Goal: Information Seeking & Learning: Learn about a topic

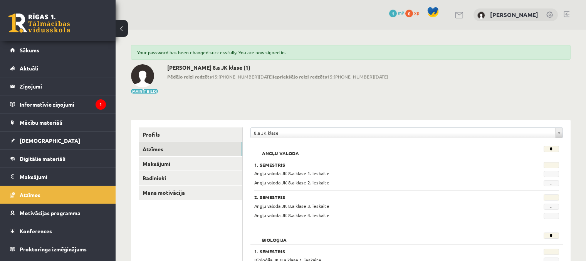
scroll to position [34, 0]
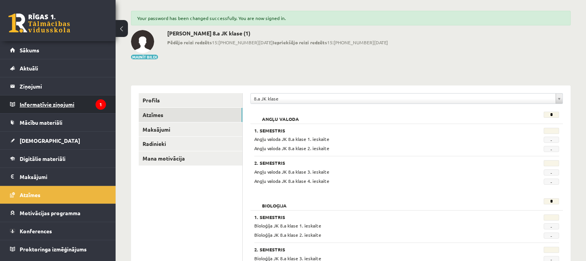
click at [40, 105] on legend "Informatīvie ziņojumi 1" at bounding box center [63, 105] width 86 height 18
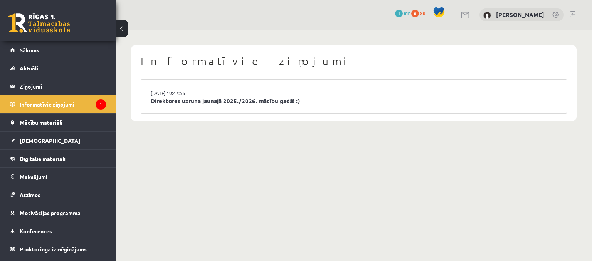
click at [273, 103] on link "Direktores uzruna jaunajā 2025./2026. mācību gadā! :)" at bounding box center [354, 101] width 406 height 9
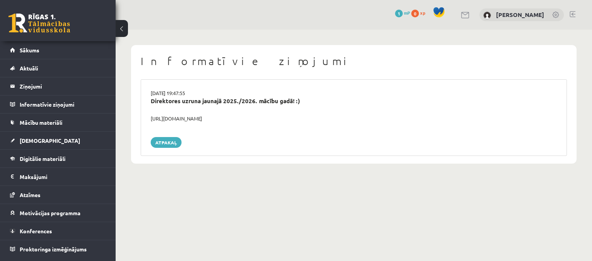
drag, startPoint x: 151, startPoint y: 118, endPoint x: 252, endPoint y: 117, distance: 101.0
click at [252, 117] on div "https://youtube.com/shorts/lM8RsWyzCn4" at bounding box center [354, 119] width 418 height 8
copy div "https://youtube.com/shorts/lM8RsWyzCn4"
